Goal: Task Accomplishment & Management: Use online tool/utility

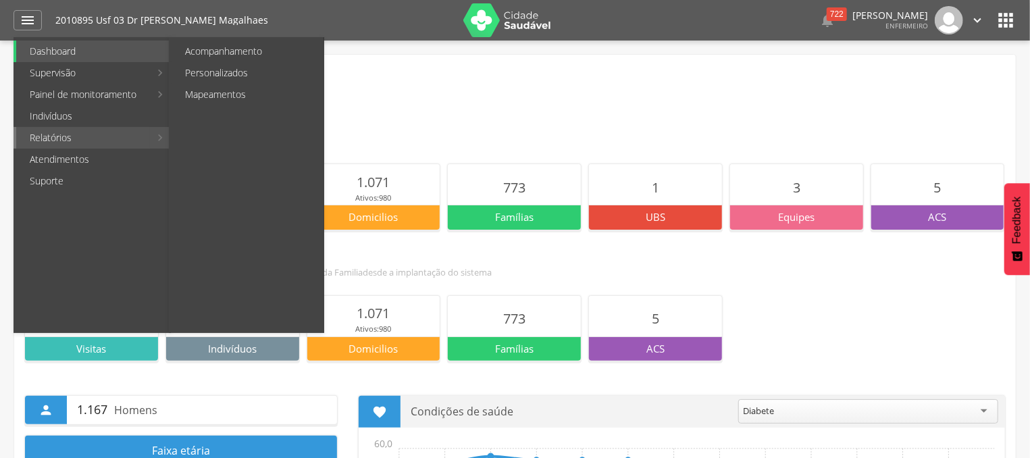
click at [78, 131] on link "Relatórios" at bounding box center [83, 138] width 134 height 22
click at [112, 136] on link "Relatórios" at bounding box center [83, 138] width 134 height 22
click at [253, 80] on link "Personalizados" at bounding box center [248, 73] width 152 height 22
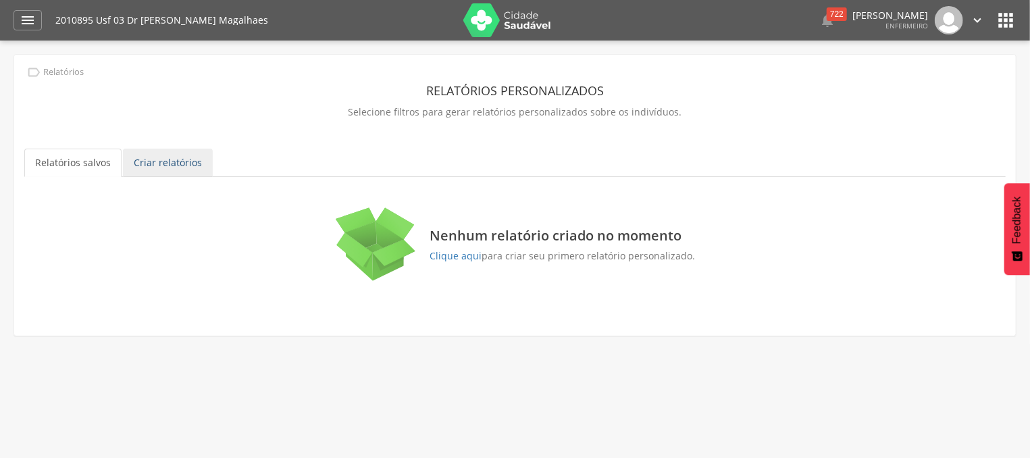
click at [177, 166] on link "Criar relatórios" at bounding box center [168, 163] width 90 height 28
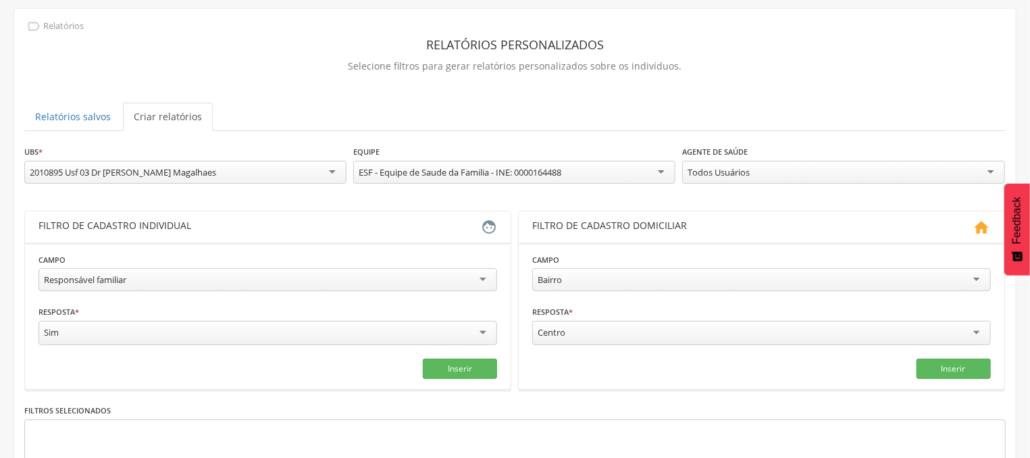
scroll to position [72, 0]
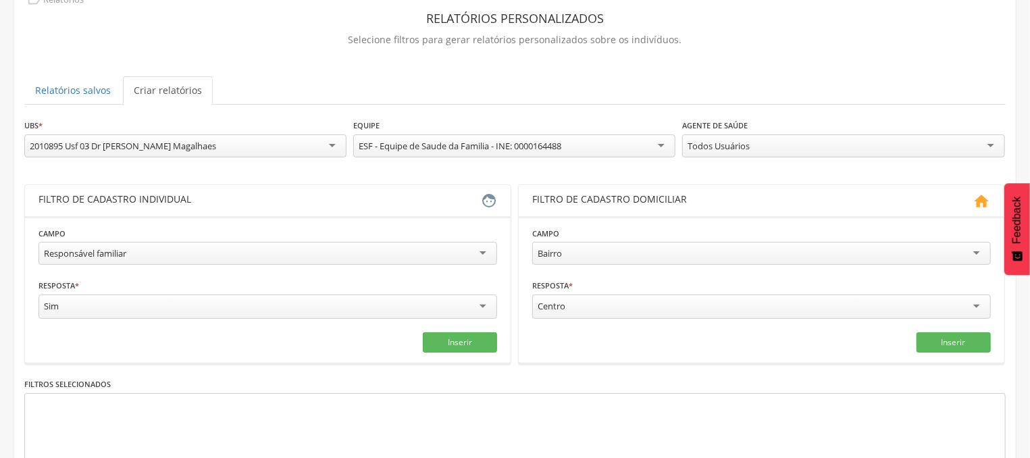
click at [480, 253] on div "Responsável familiar" at bounding box center [268, 253] width 459 height 23
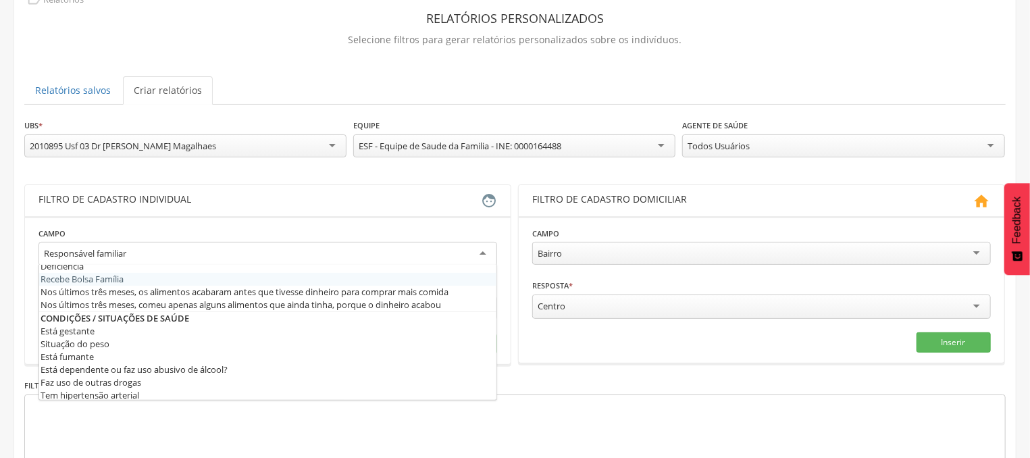
scroll to position [407, 0]
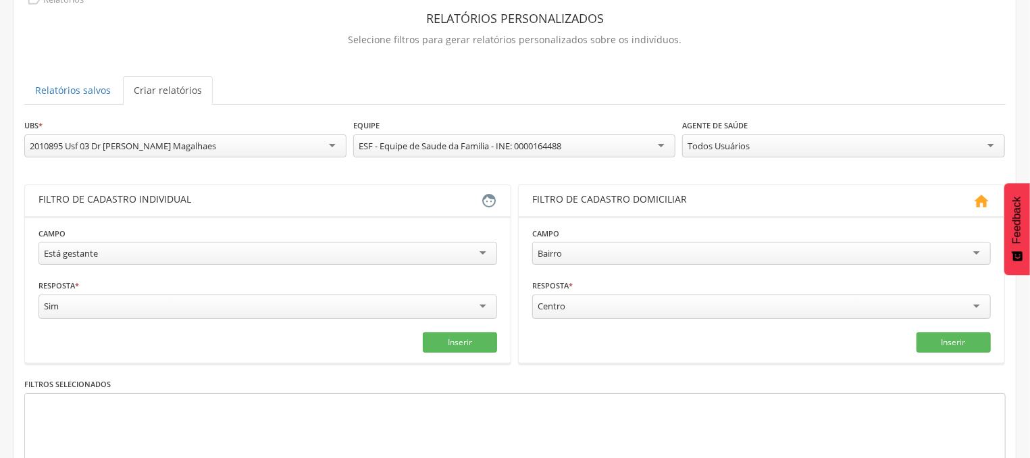
click at [990, 144] on div "Todos Usuários" at bounding box center [843, 145] width 322 height 23
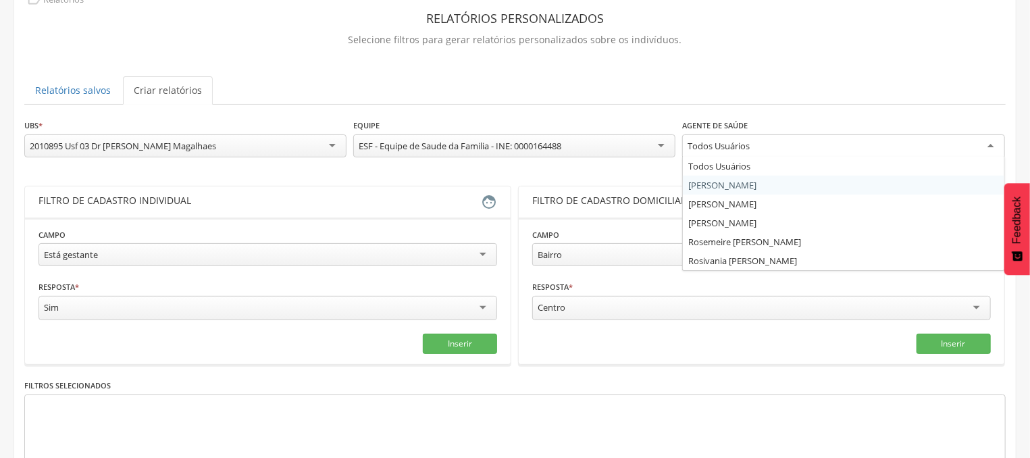
click at [723, 184] on div "**********" at bounding box center [514, 323] width 981 height 411
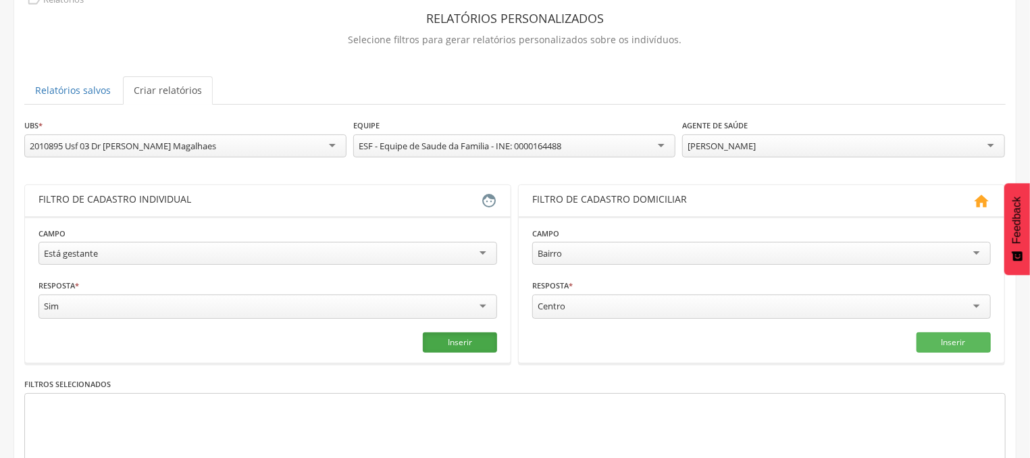
click at [451, 336] on button "Inserir" at bounding box center [460, 342] width 74 height 20
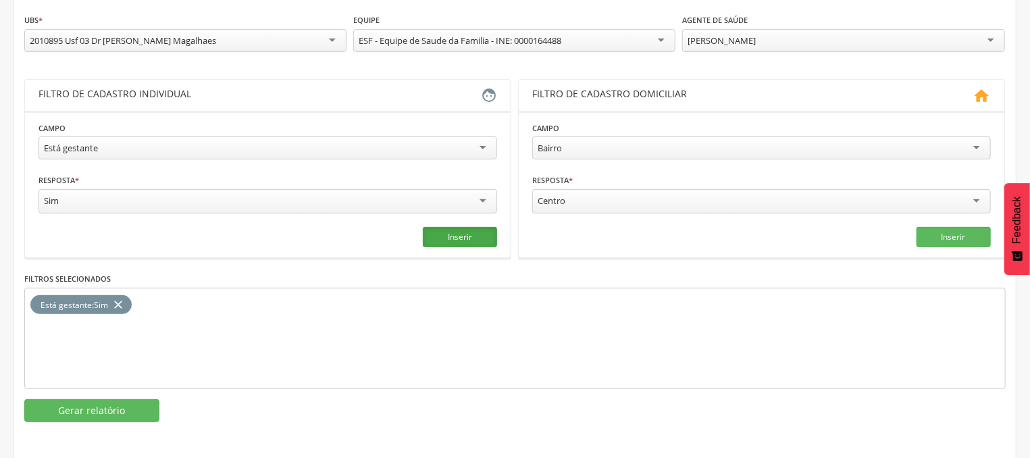
scroll to position [178, 0]
click at [122, 395] on div "**********" at bounding box center [514, 216] width 981 height 409
click at [118, 402] on button "Gerar relatório" at bounding box center [91, 410] width 135 height 23
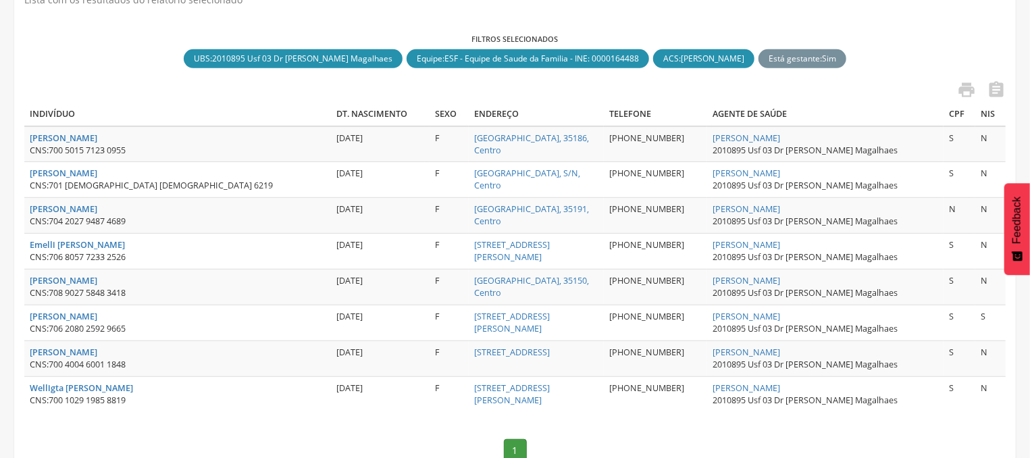
scroll to position [86, 0]
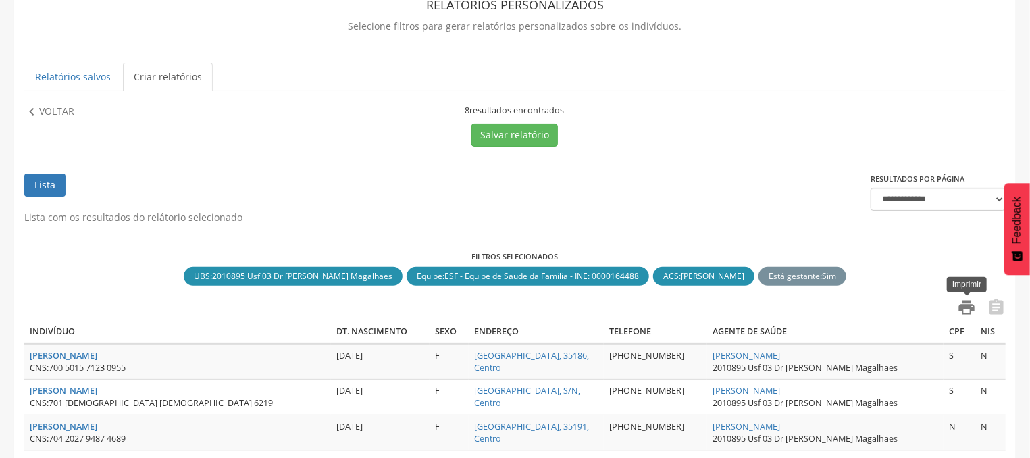
click at [966, 305] on icon "" at bounding box center [966, 307] width 19 height 19
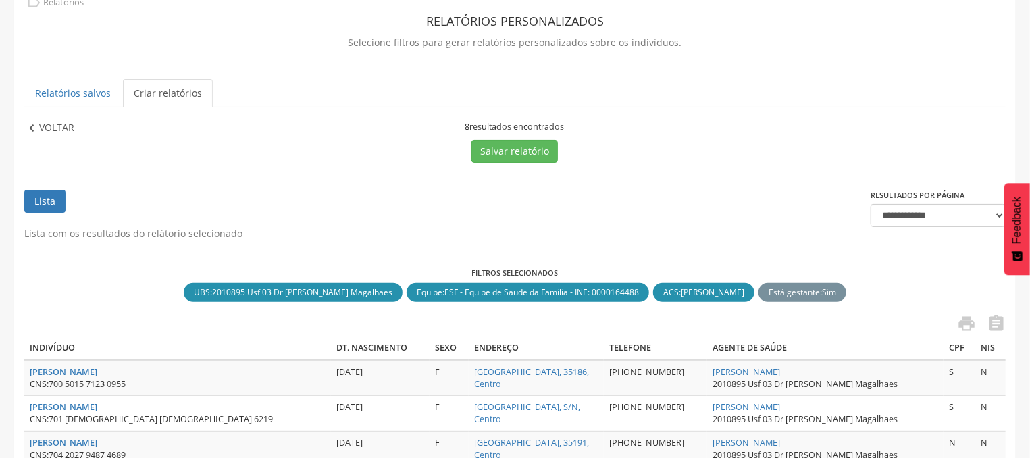
scroll to position [0, 0]
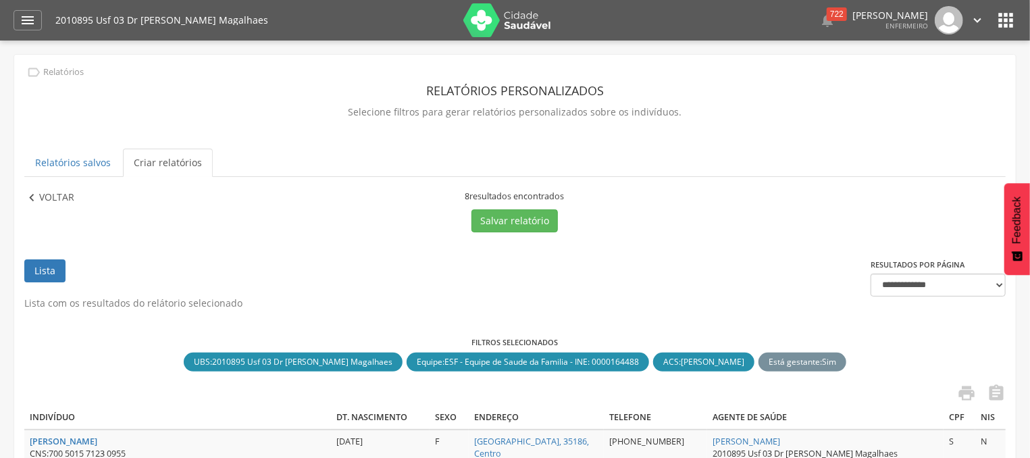
click at [55, 191] on p "Voltar" at bounding box center [56, 197] width 35 height 15
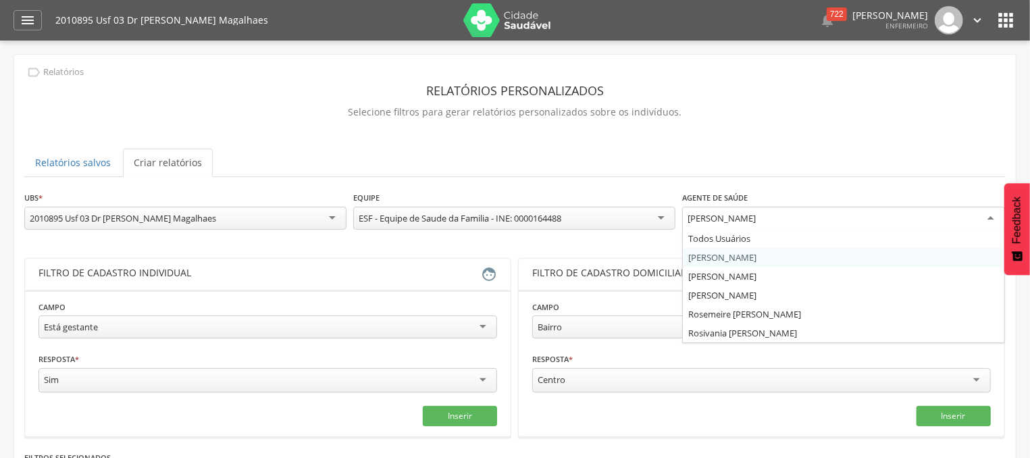
click at [988, 220] on div "[PERSON_NAME]" at bounding box center [843, 219] width 322 height 24
click at [761, 276] on div "**********" at bounding box center [514, 395] width 981 height 411
click at [988, 213] on div "[PERSON_NAME]" at bounding box center [843, 219] width 322 height 24
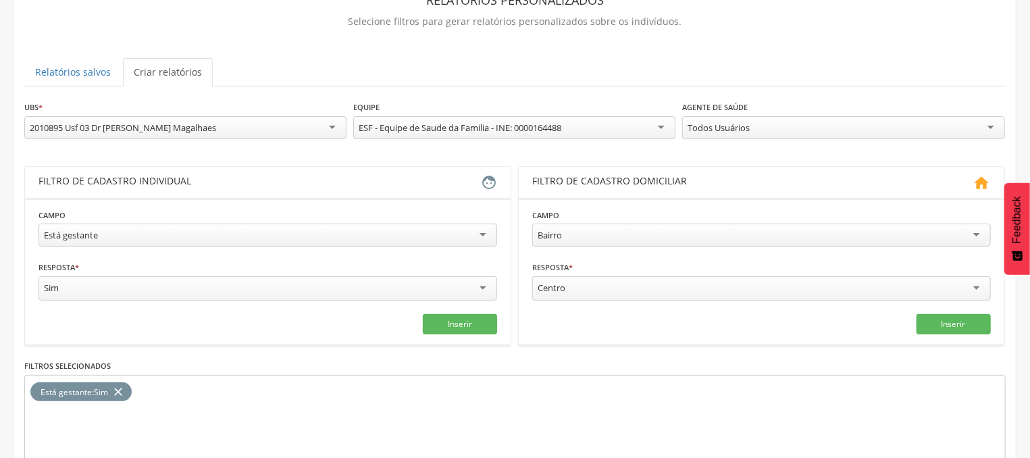
scroll to position [178, 0]
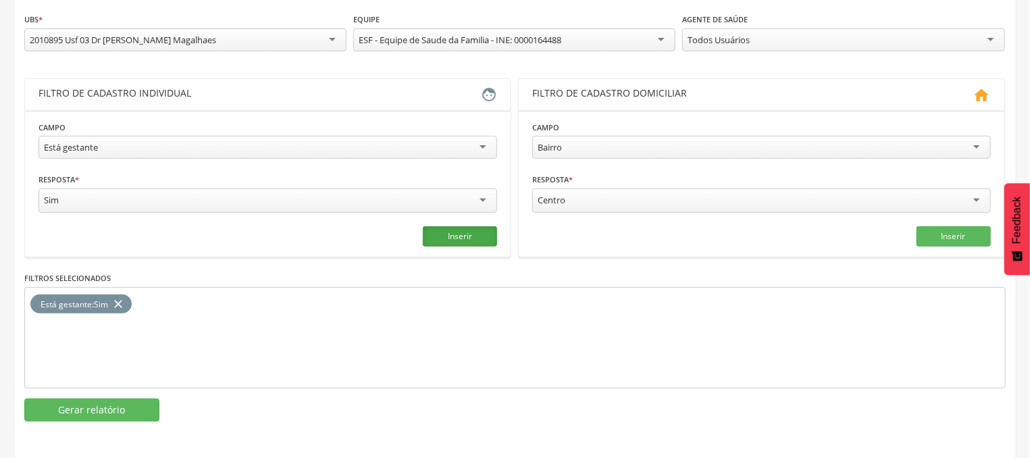
click at [477, 234] on button "Inserir" at bounding box center [460, 236] width 74 height 20
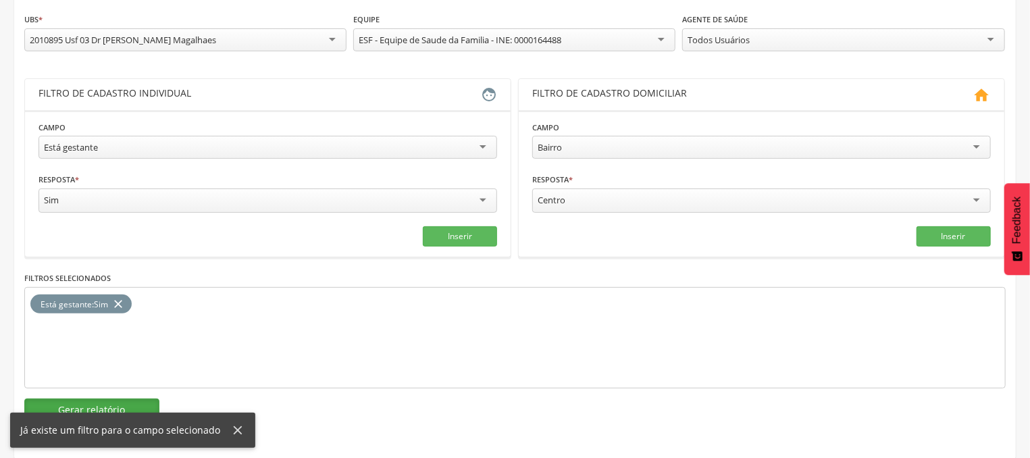
click at [99, 403] on button "Gerar relatório" at bounding box center [91, 410] width 135 height 23
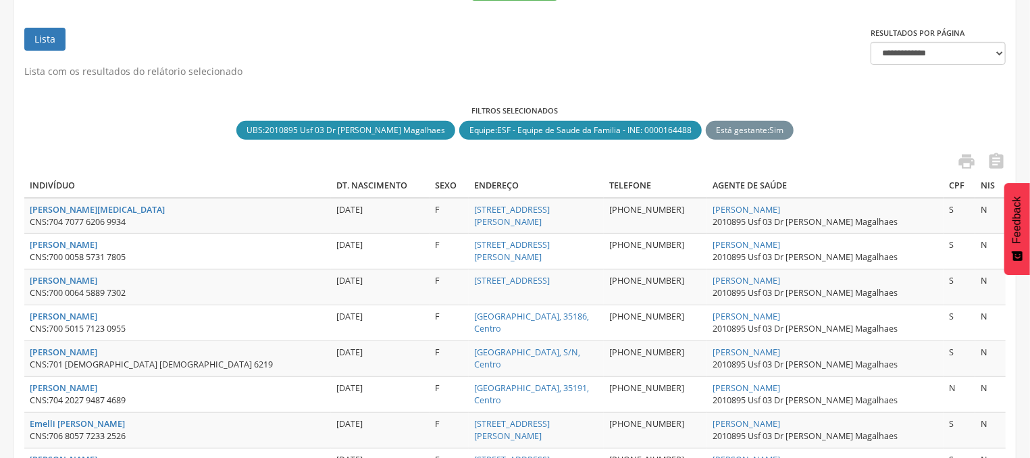
scroll to position [230, 0]
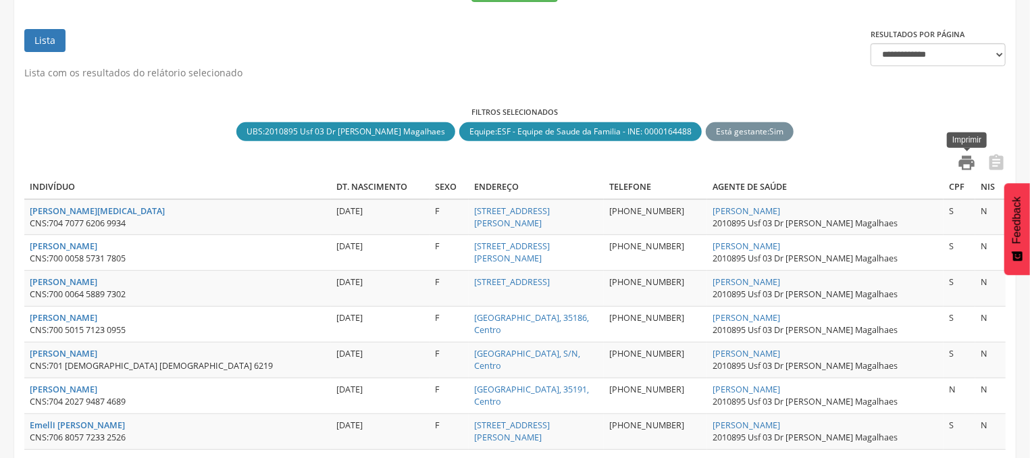
click at [966, 163] on icon "" at bounding box center [966, 162] width 19 height 19
